Goal: Information Seeking & Learning: Learn about a topic

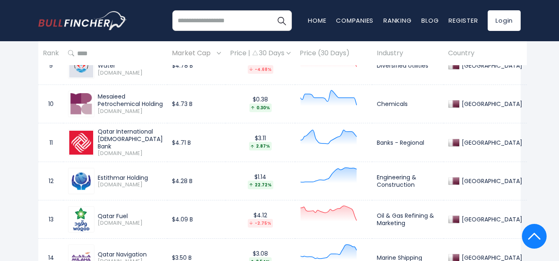
scroll to position [730, 0]
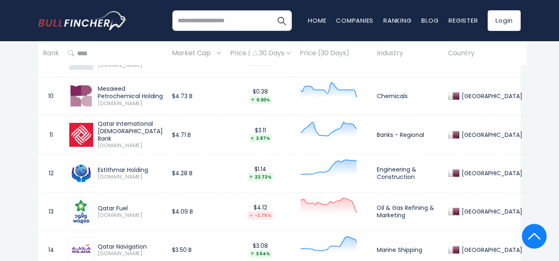
drag, startPoint x: 561, startPoint y: 51, endPoint x: 562, endPoint y: 148, distance: 97.7
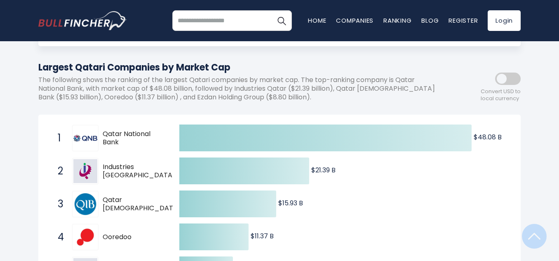
scroll to position [0, 0]
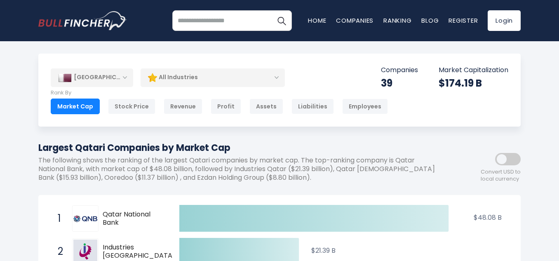
click at [558, 30] on header "Recent searches Trending searches Apple Overview" at bounding box center [279, 20] width 559 height 41
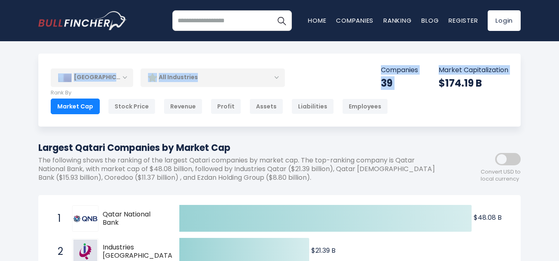
drag, startPoint x: 558, startPoint y: 30, endPoint x: 562, endPoint y: 45, distance: 15.0
click at [558, 45] on html "Home Companies Ranking Blog Register Login Home" at bounding box center [279, 130] width 559 height 261
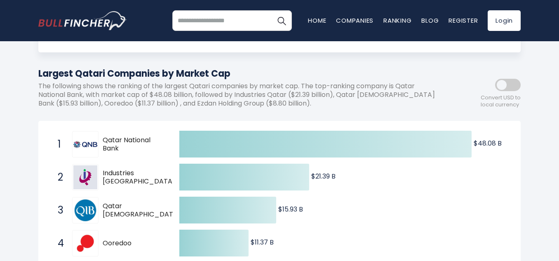
scroll to position [70, 0]
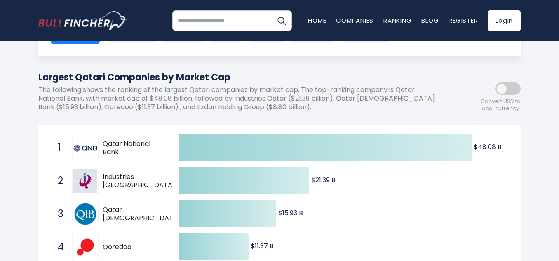
click at [501, 89] on span at bounding box center [508, 88] width 26 height 12
click at [499, 86] on span at bounding box center [508, 88] width 26 height 12
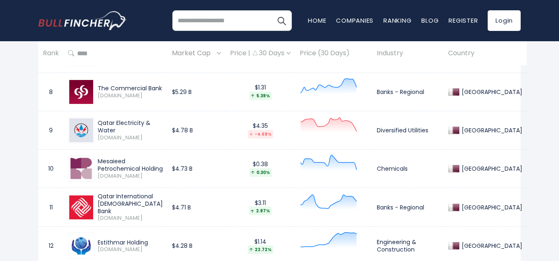
scroll to position [0, 0]
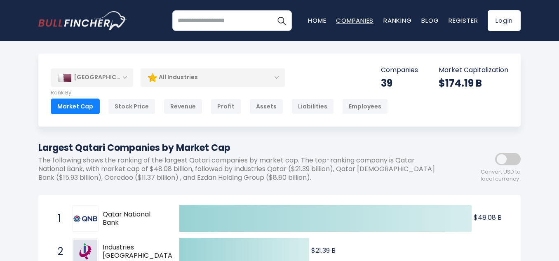
click at [357, 16] on link "Companies" at bounding box center [354, 20] width 37 height 9
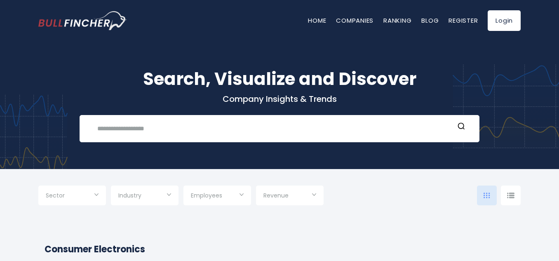
type input "***"
click at [170, 130] on input "text" at bounding box center [273, 128] width 362 height 15
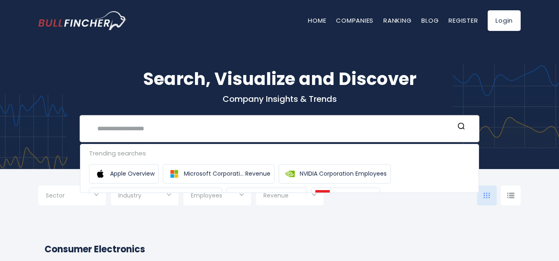
click at [170, 130] on input "text" at bounding box center [273, 128] width 362 height 15
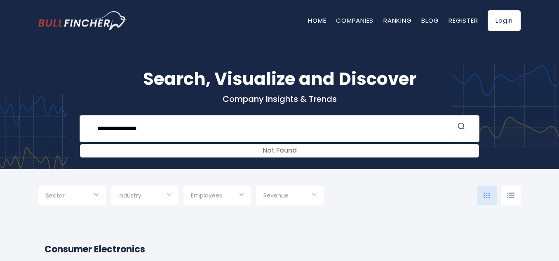
type input "**********"
click at [461, 127] on icon "Search" at bounding box center [461, 126] width 8 height 8
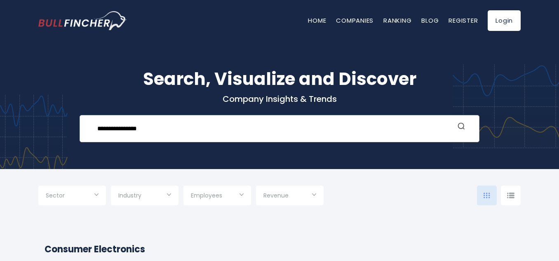
click at [461, 127] on icon "Search" at bounding box center [461, 126] width 8 height 8
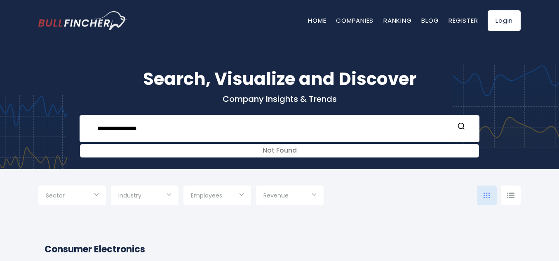
drag, startPoint x: 160, startPoint y: 130, endPoint x: 405, endPoint y: 161, distance: 246.7
click at [405, 161] on div "**********" at bounding box center [279, 99] width 559 height 140
drag, startPoint x: 159, startPoint y: 124, endPoint x: 0, endPoint y: 114, distance: 159.0
click at [0, 114] on div "**********" at bounding box center [279, 99] width 559 height 140
type input "***"
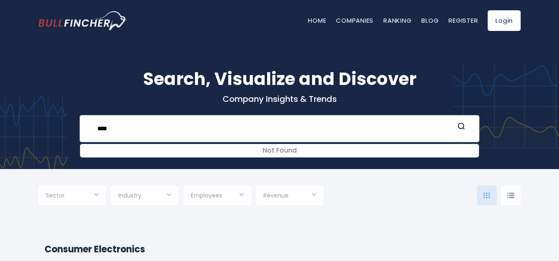
click at [457, 121] on form "***" at bounding box center [279, 128] width 382 height 15
click at [463, 19] on link "Register" at bounding box center [462, 20] width 29 height 9
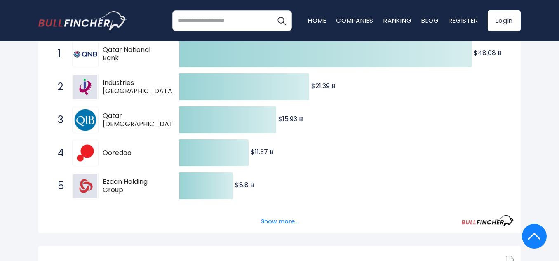
scroll to position [172, 0]
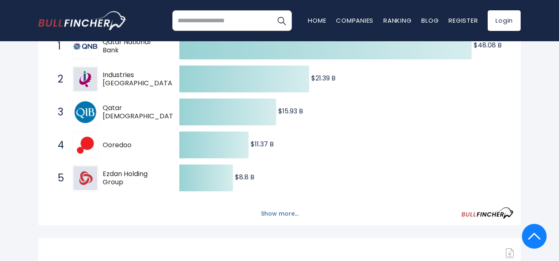
click at [286, 211] on button "Show more..." at bounding box center [279, 214] width 47 height 14
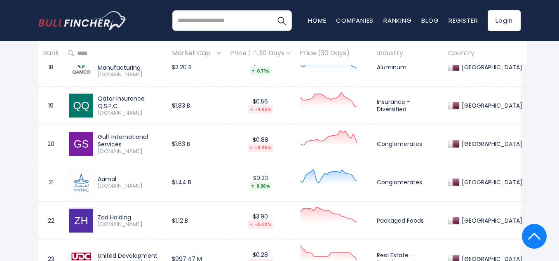
scroll to position [1244, 0]
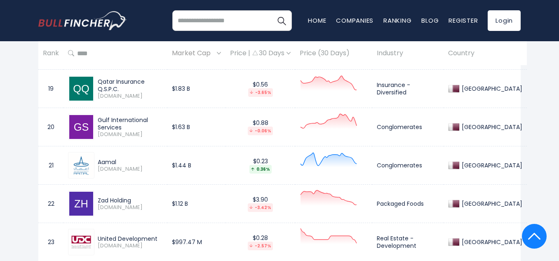
click at [133, 237] on div "United Development" at bounding box center [130, 238] width 65 height 7
click at [76, 239] on img at bounding box center [81, 242] width 24 height 24
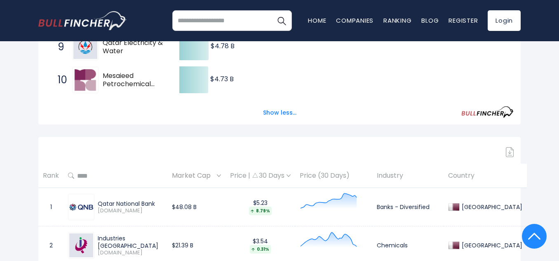
scroll to position [0, 0]
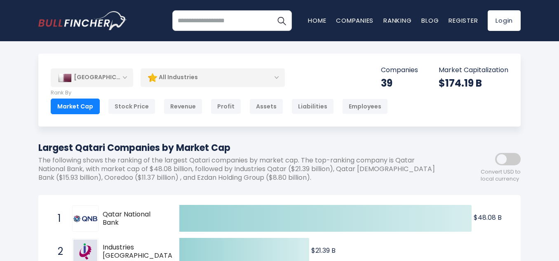
click at [70, 102] on div "Market Cap" at bounding box center [75, 106] width 49 height 16
